Goal: Obtain resource: Download file/media

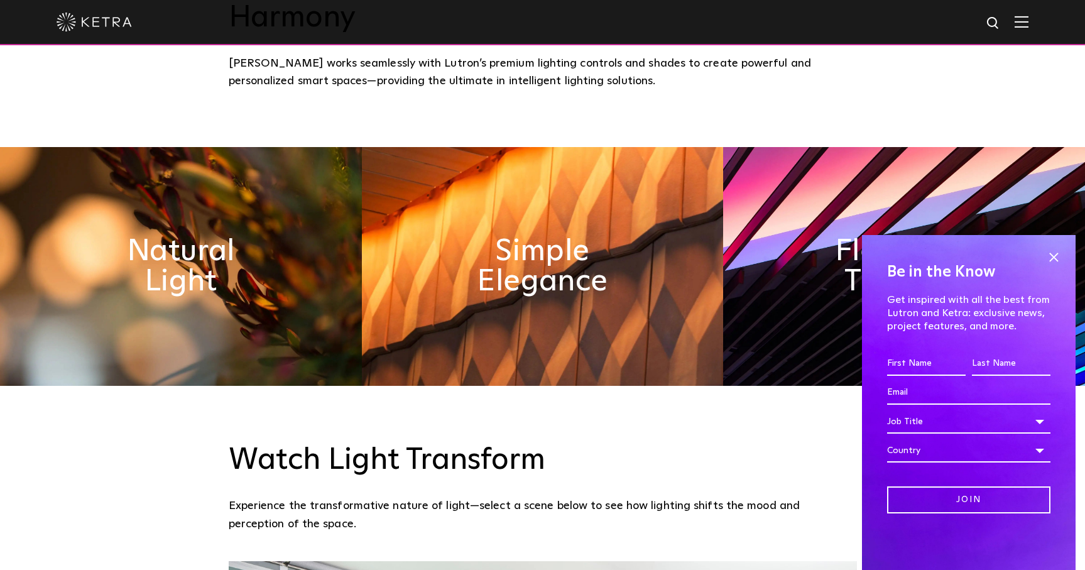
scroll to position [664, 0]
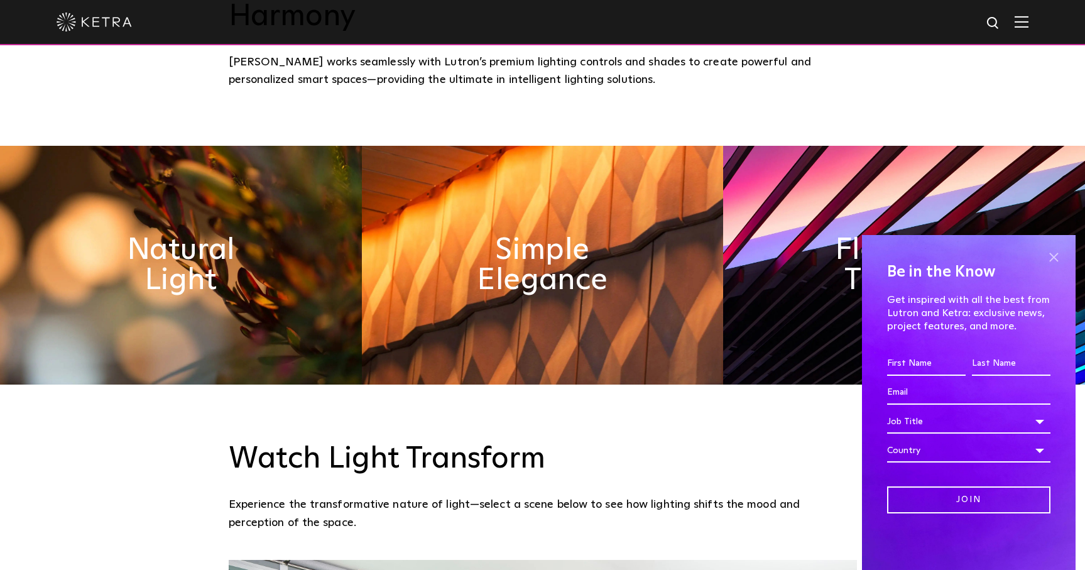
click at [1052, 258] on span at bounding box center [1053, 256] width 19 height 19
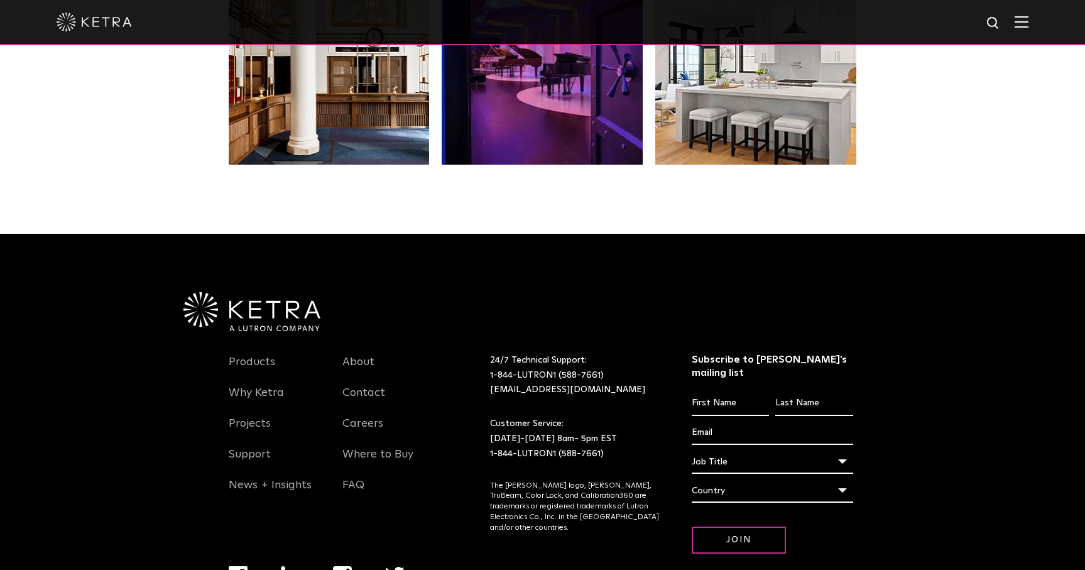
scroll to position [2610, 0]
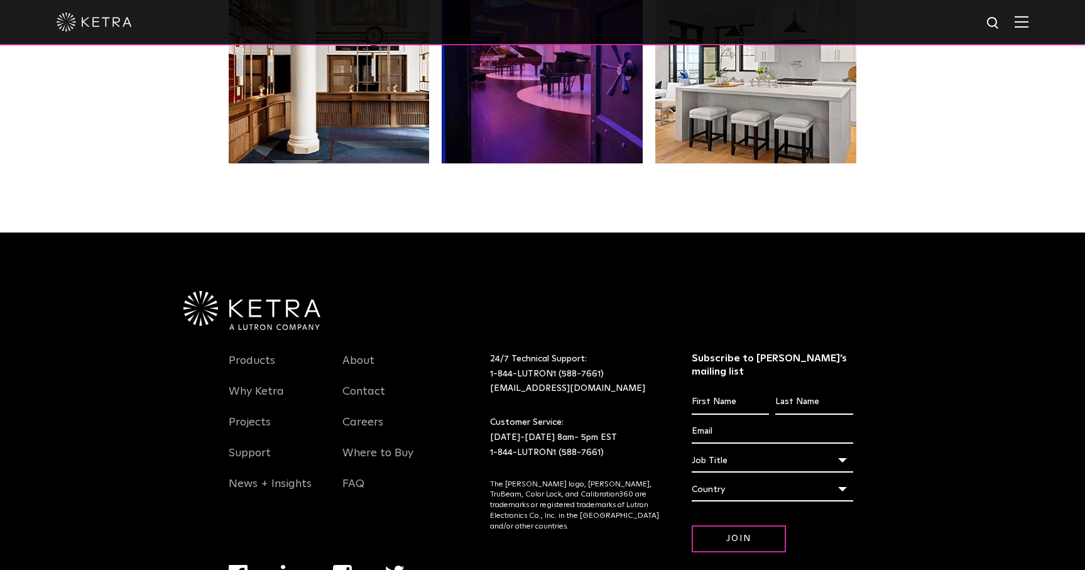
click at [259, 352] on li "Products" at bounding box center [276, 367] width 95 height 31
click at [258, 354] on link "Products" at bounding box center [252, 368] width 46 height 29
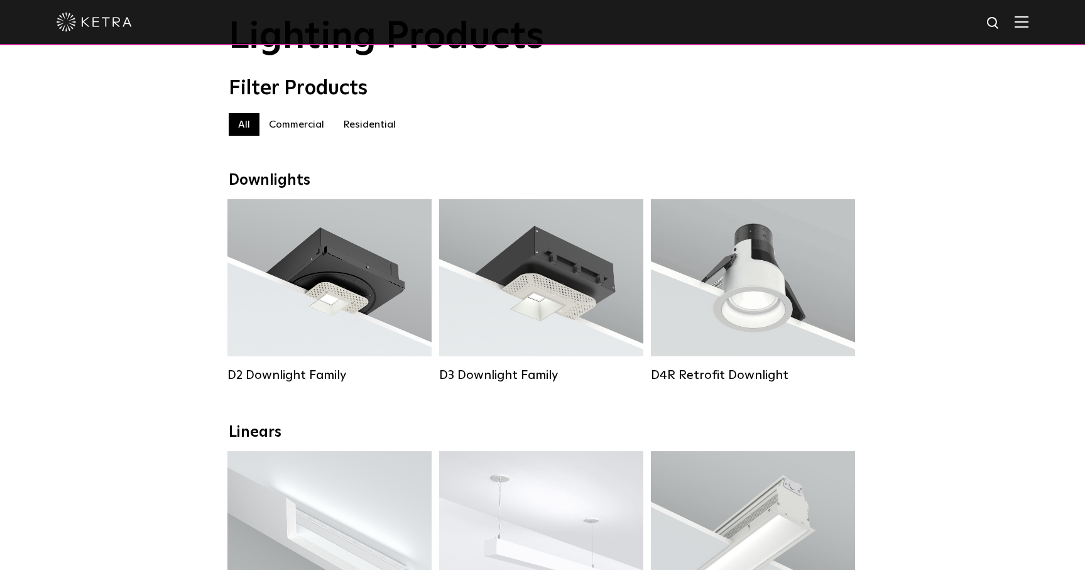
scroll to position [60, 0]
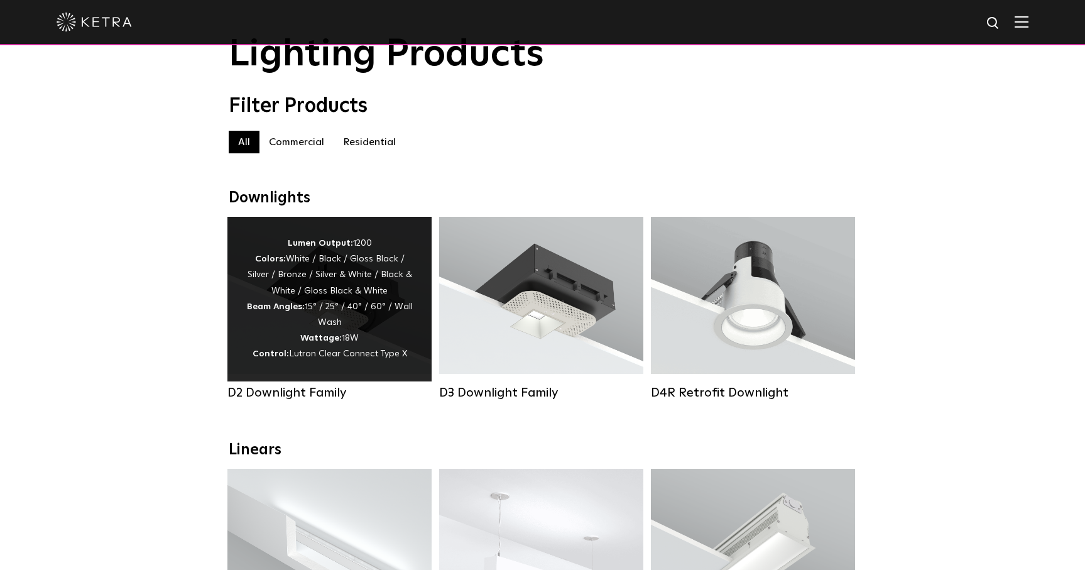
click at [315, 297] on div "Lumen Output: 1200 Colors: White / Black / Gloss Black / Silver / Bronze / Silv…" at bounding box center [329, 299] width 166 height 127
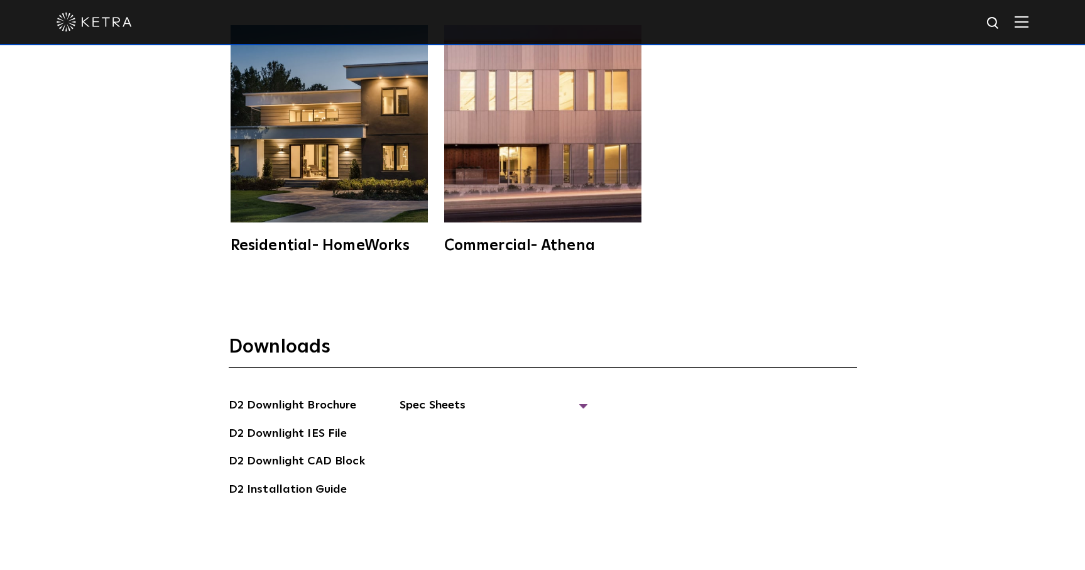
scroll to position [3392, 0]
click at [424, 396] on span "Spec Sheets" at bounding box center [493, 410] width 188 height 28
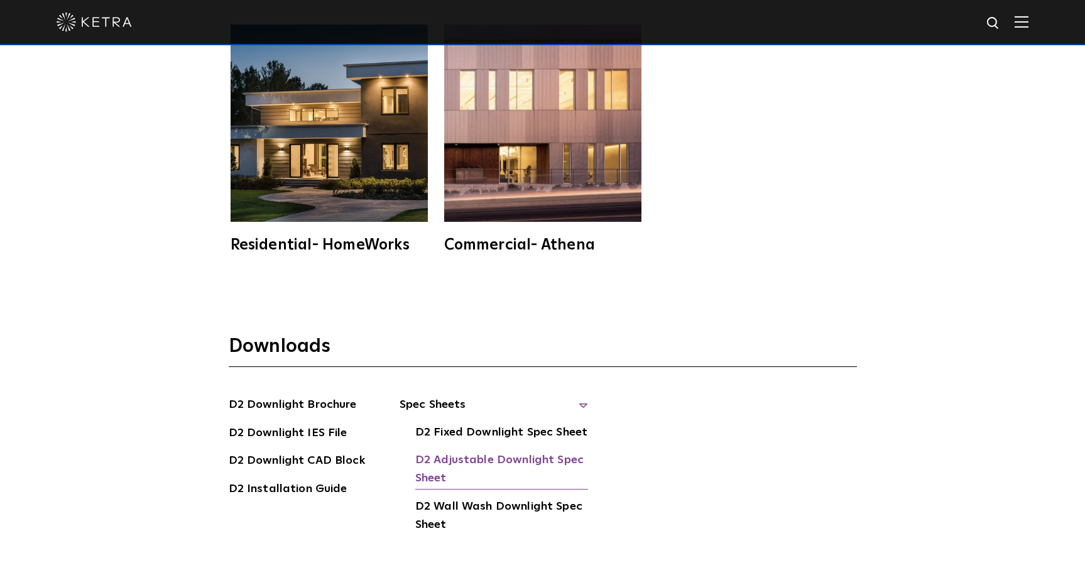
click at [426, 451] on link "D2 Adjustable Downlight Spec Sheet" at bounding box center [501, 470] width 173 height 38
